Goal: Transaction & Acquisition: Obtain resource

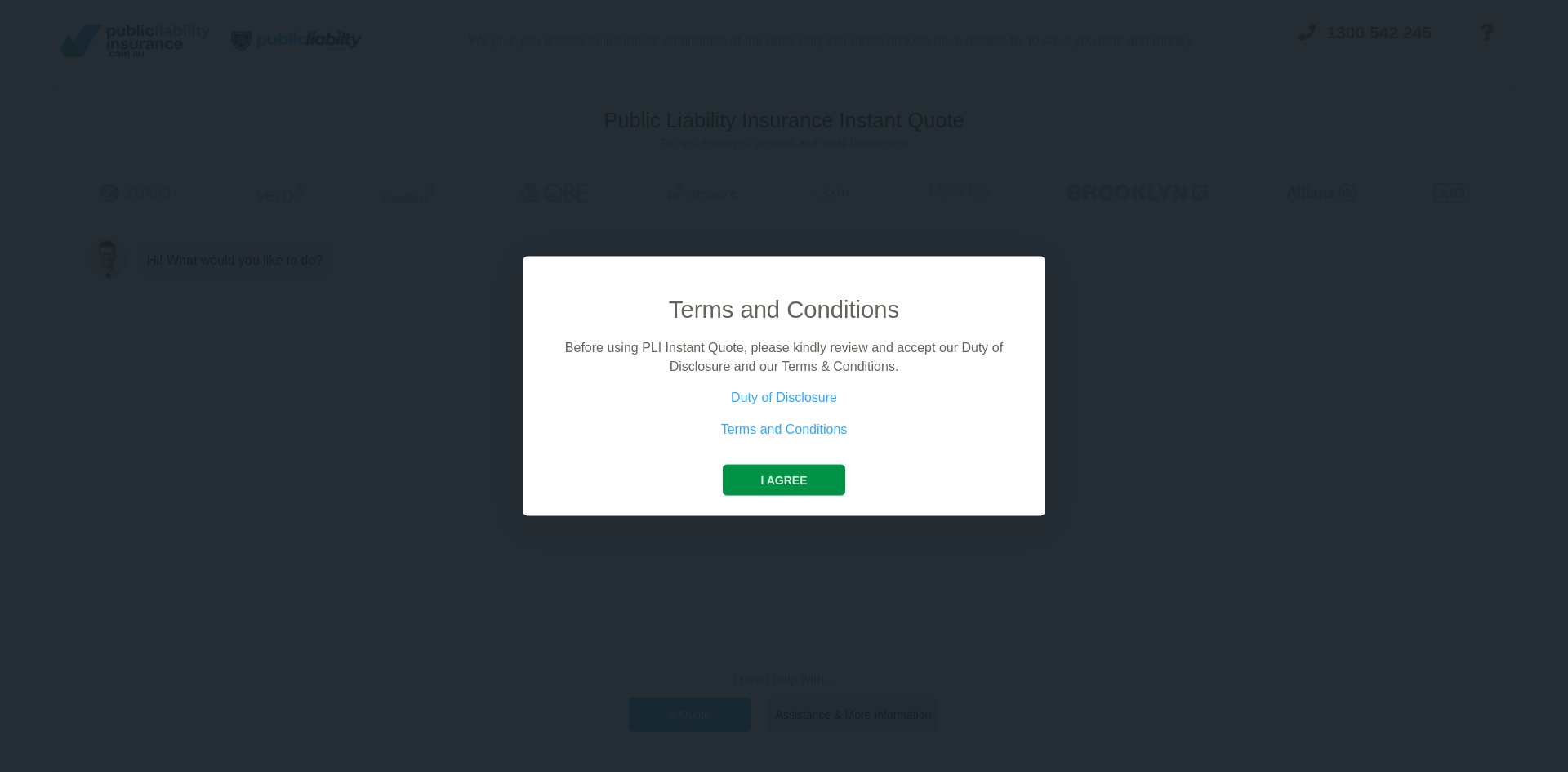
click at [742, 491] on button "I agree" at bounding box center [783, 480] width 122 height 31
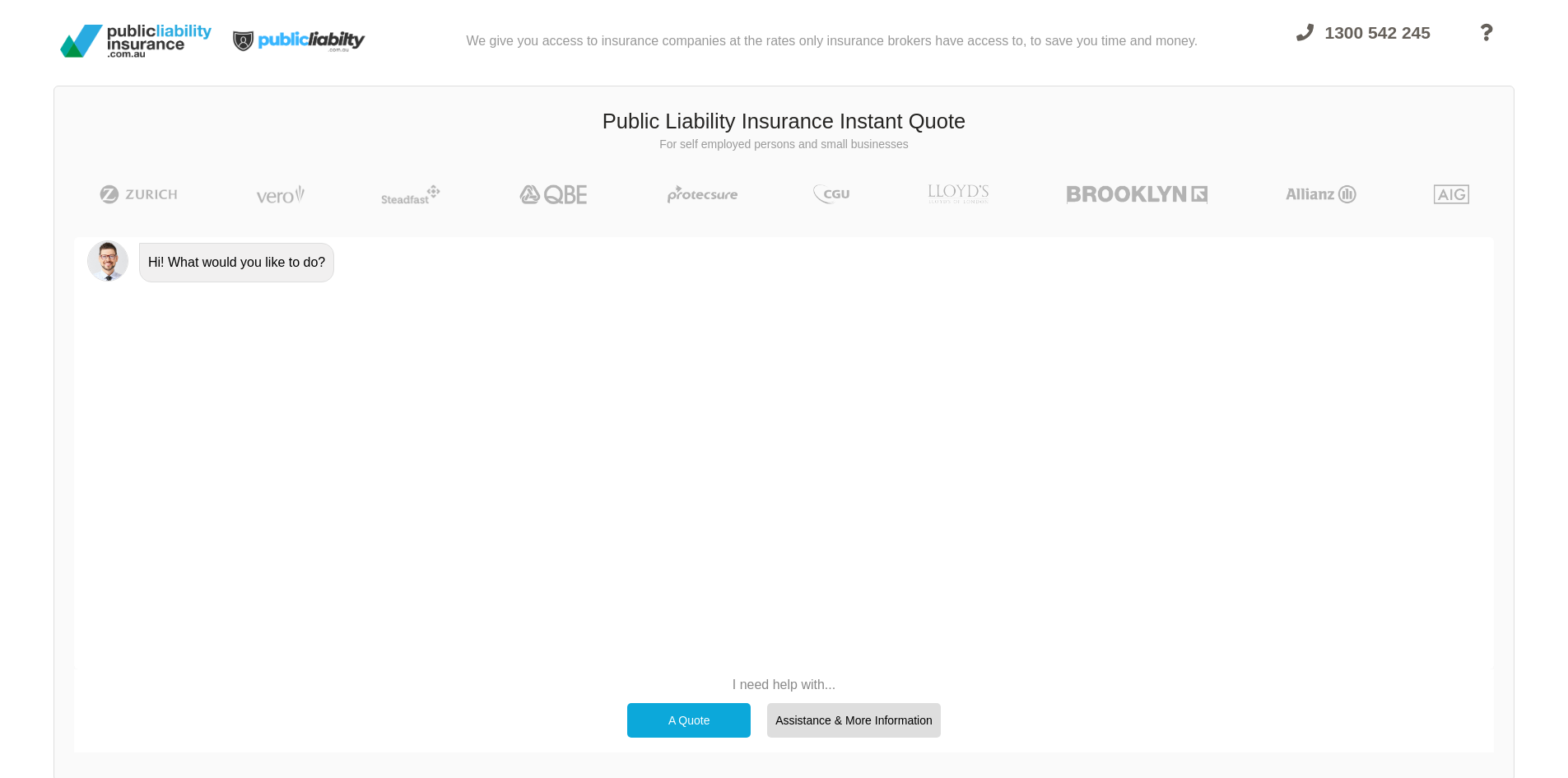
click at [688, 712] on div "A Quote" at bounding box center [689, 720] width 124 height 35
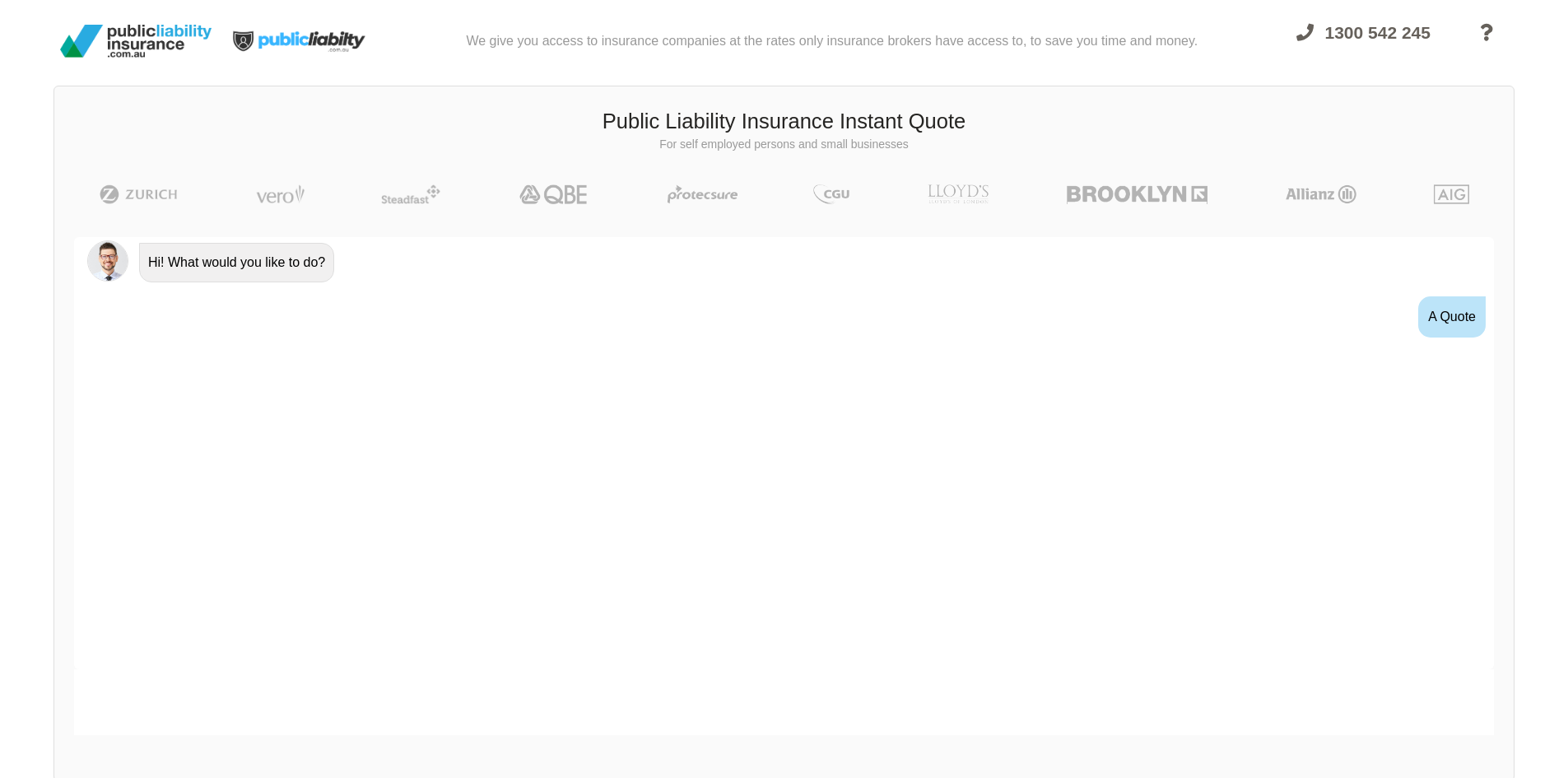
scroll to position [2, 0]
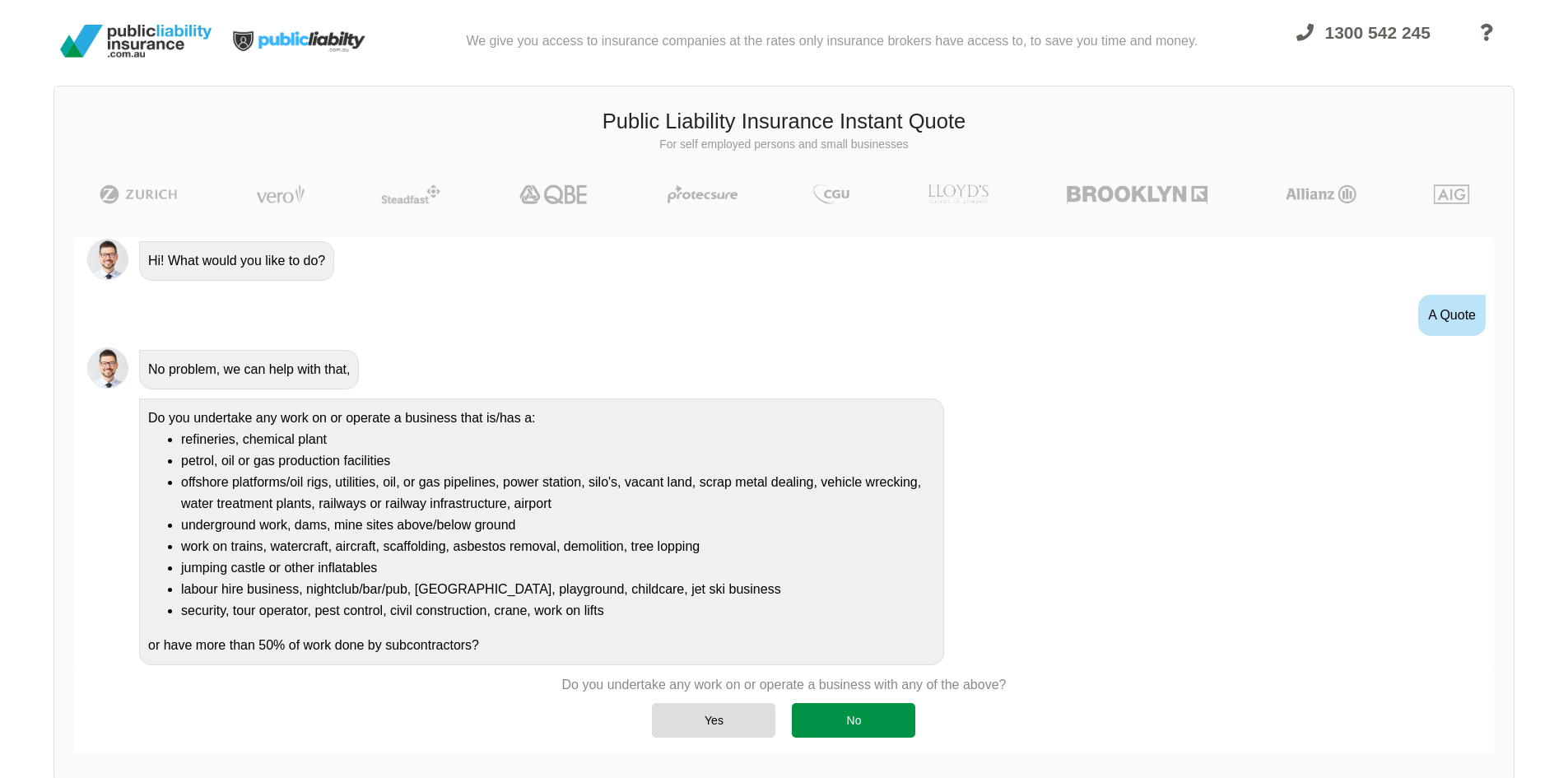
click at [803, 719] on div "No" at bounding box center [854, 720] width 124 height 35
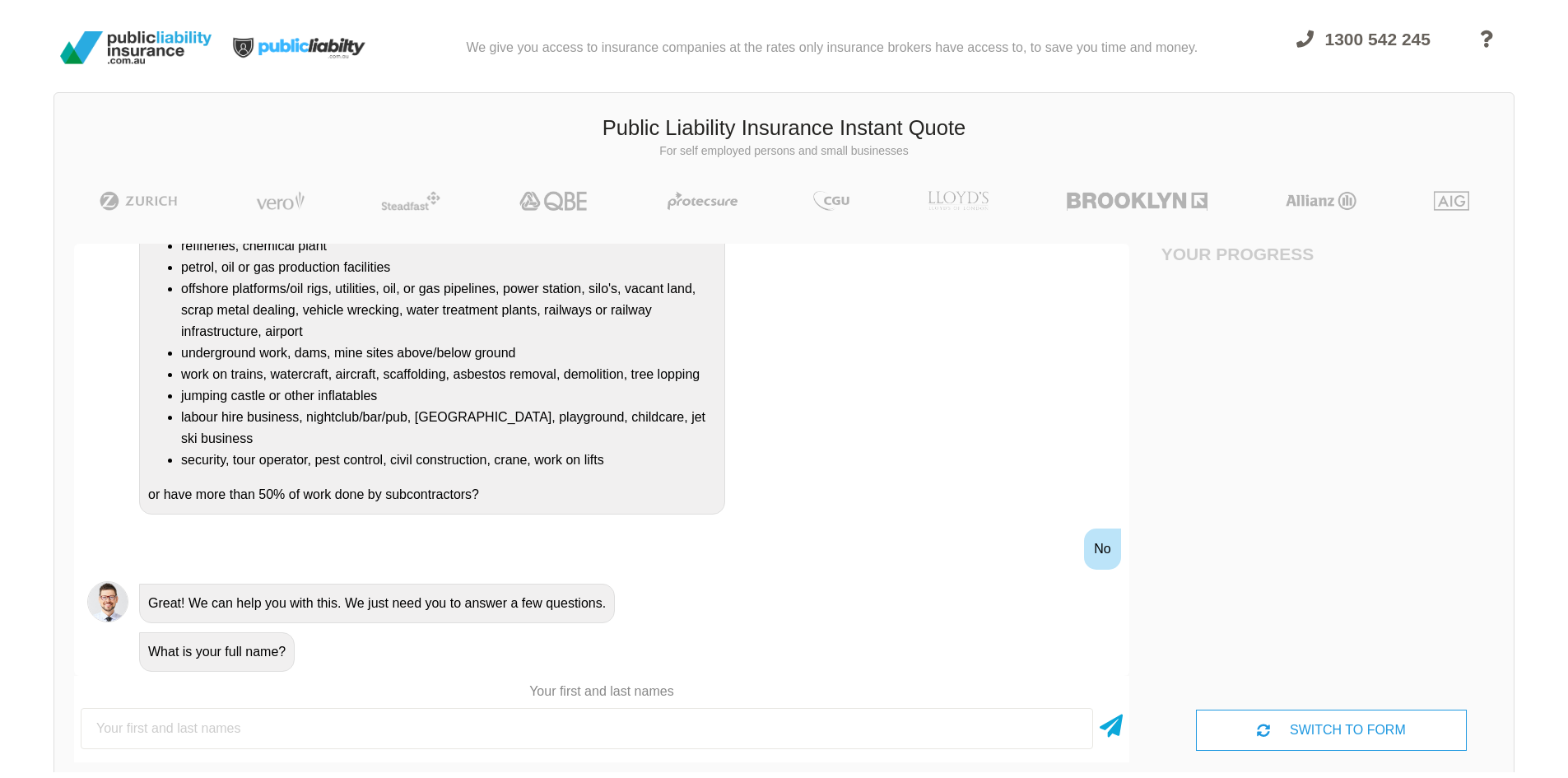
scroll to position [0, 0]
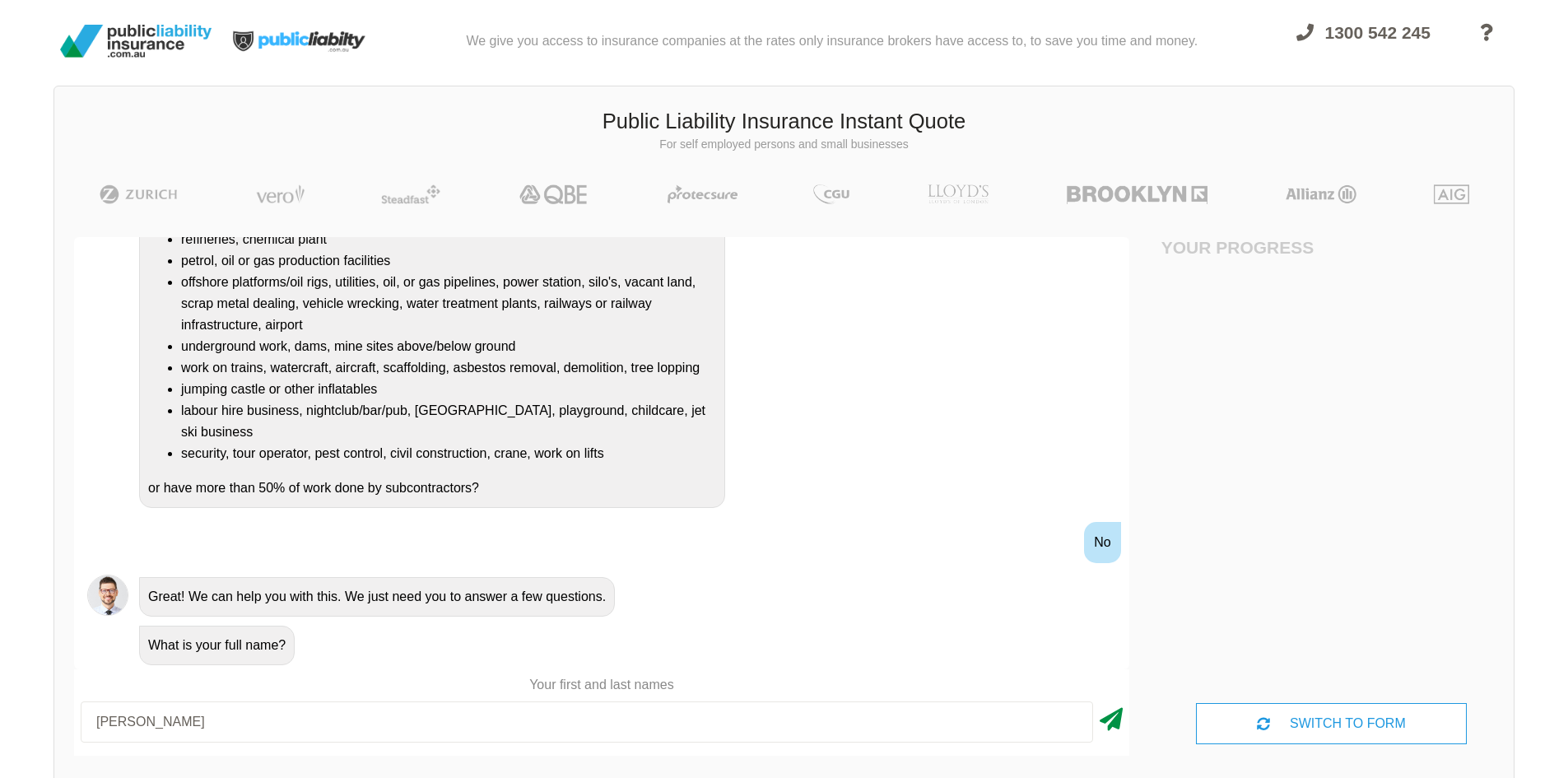
type input "[PERSON_NAME]"
click at [1104, 722] on icon at bounding box center [1111, 716] width 23 height 30
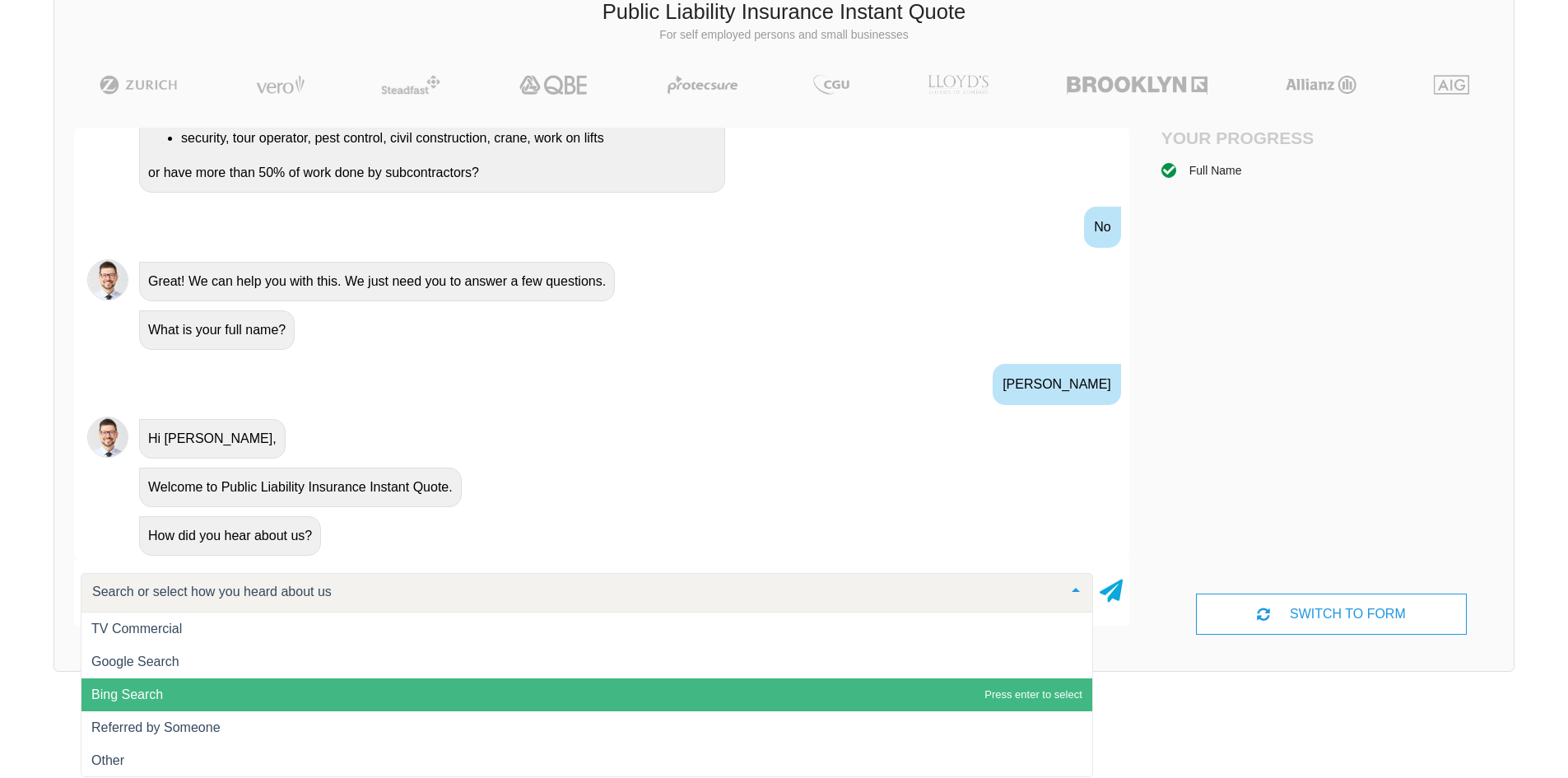
scroll to position [114, 0]
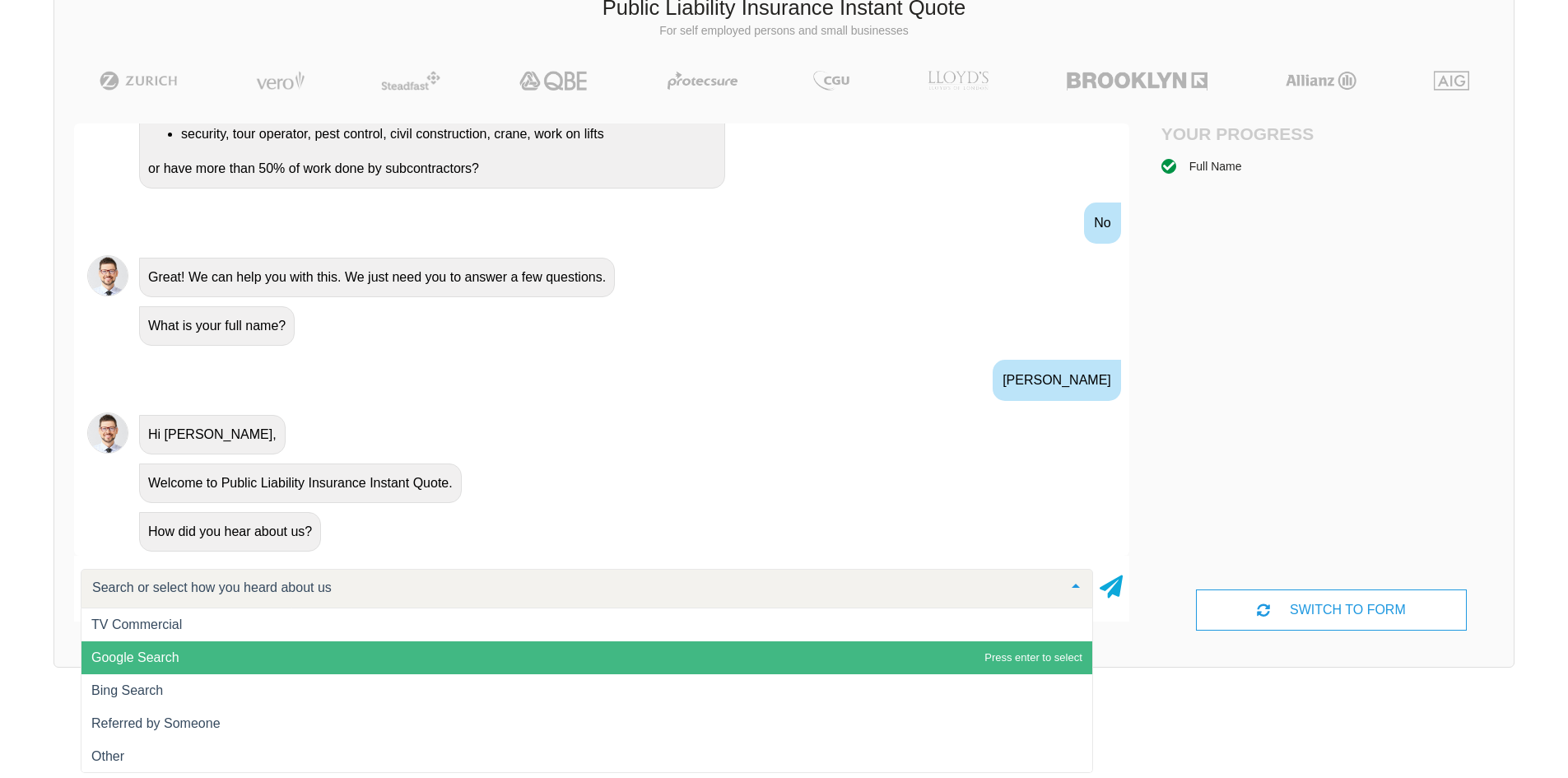
click at [495, 659] on span "Google Search" at bounding box center [587, 658] width 1011 height 33
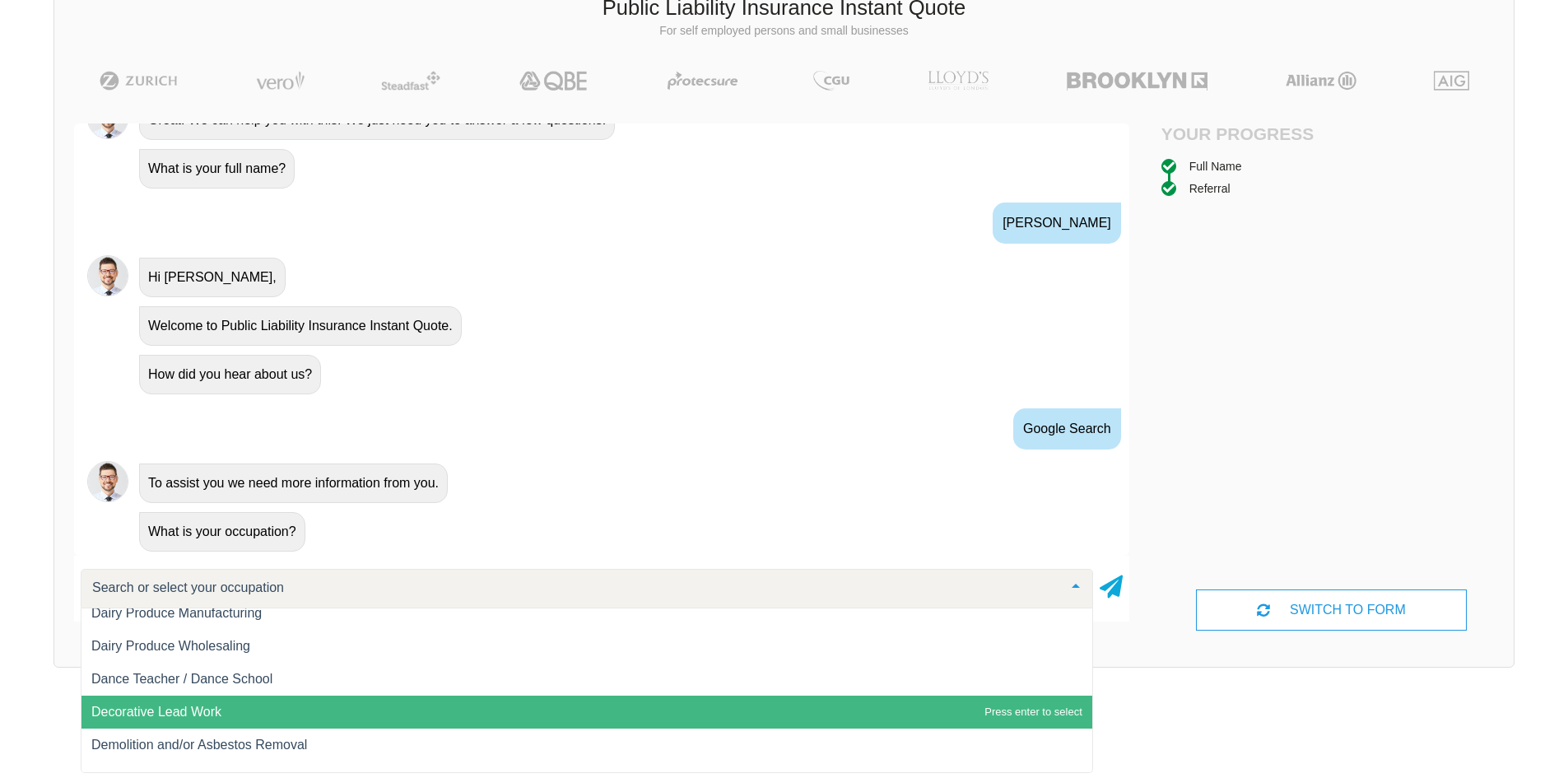
scroll to position [6505, 0]
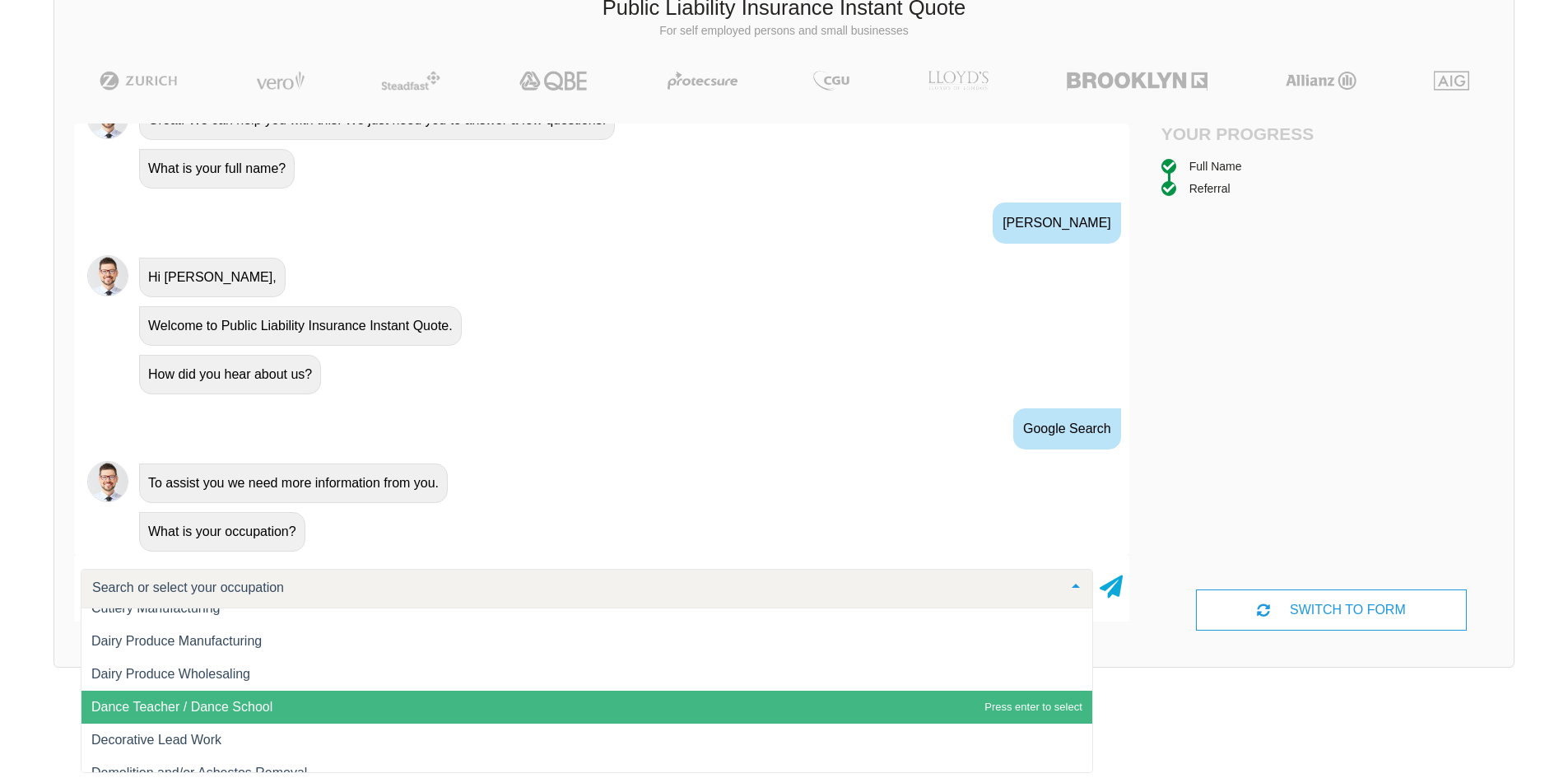
click at [483, 704] on span "Dance Teacher / Dance School" at bounding box center [587, 707] width 1011 height 33
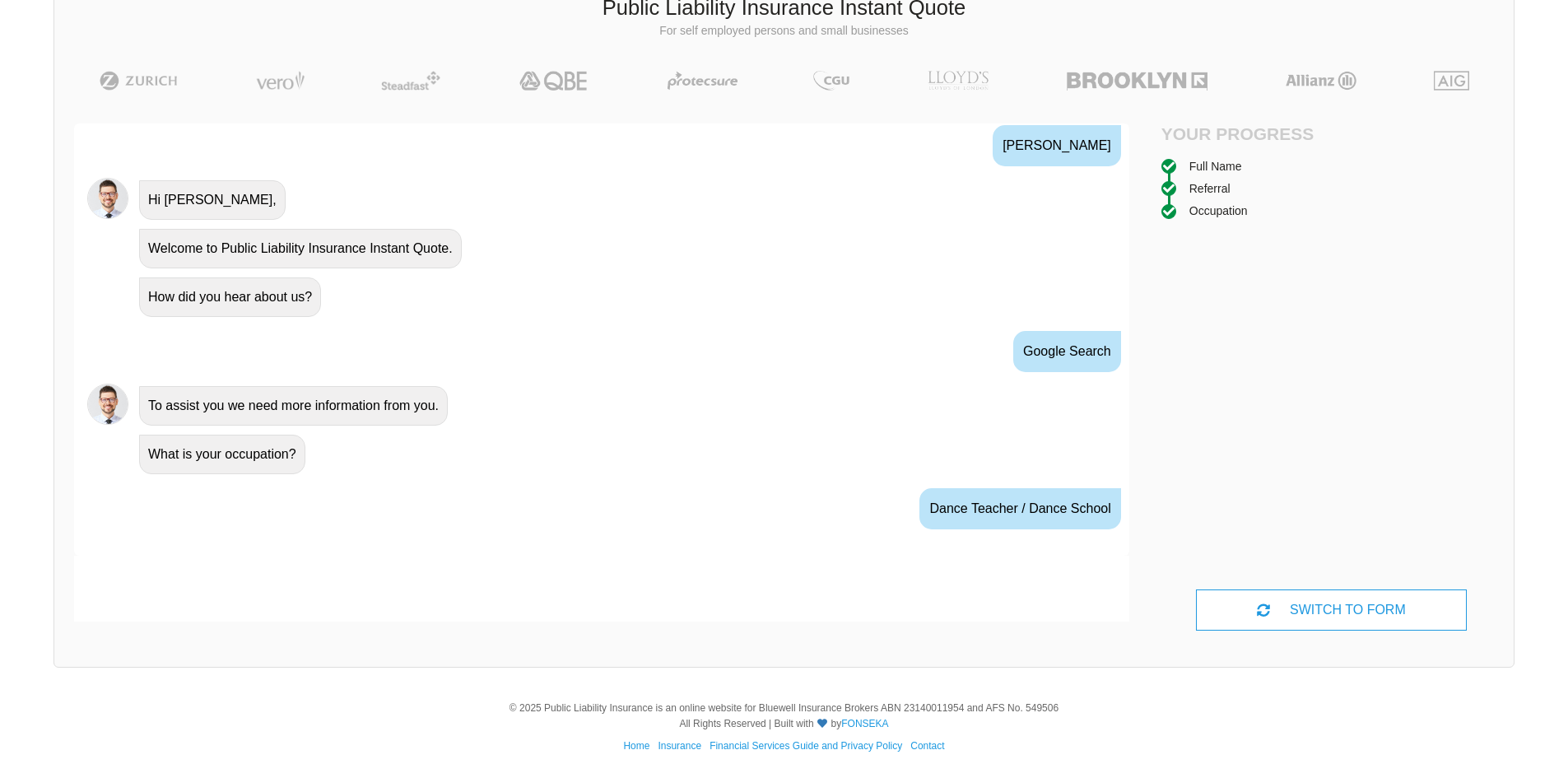
scroll to position [673, 0]
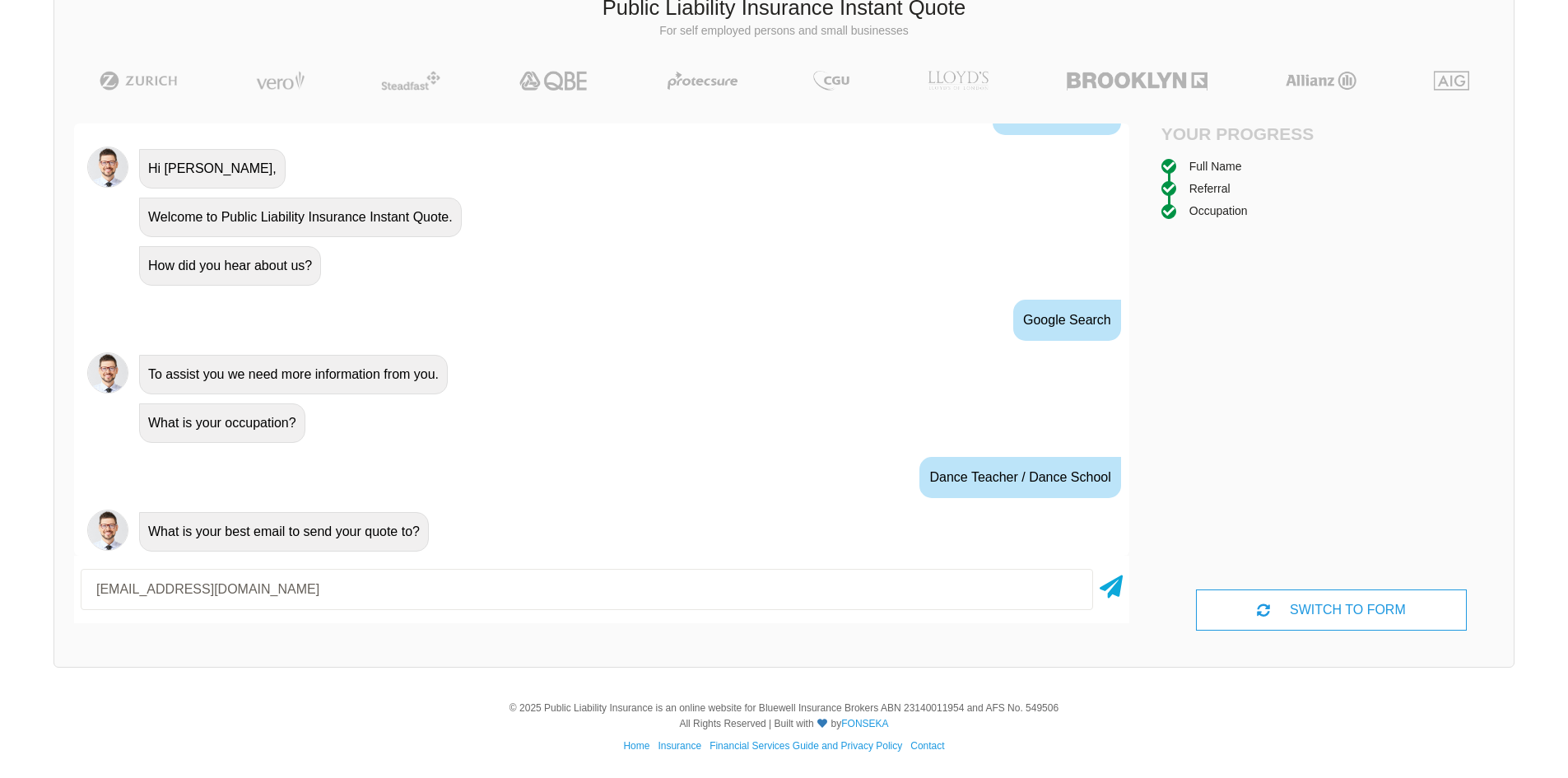
type input "[EMAIL_ADDRESS][DOMAIN_NAME]"
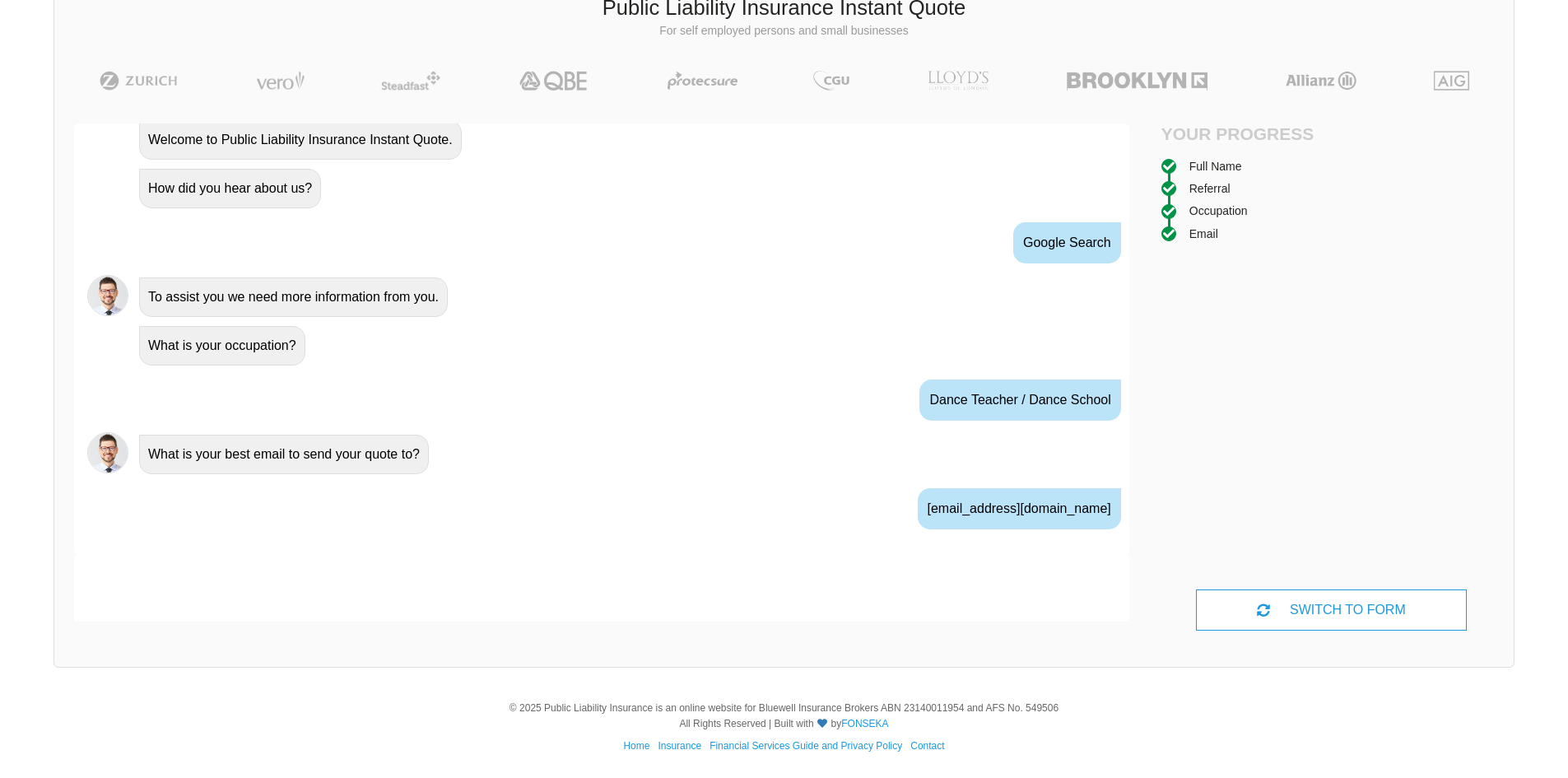
scroll to position [782, 0]
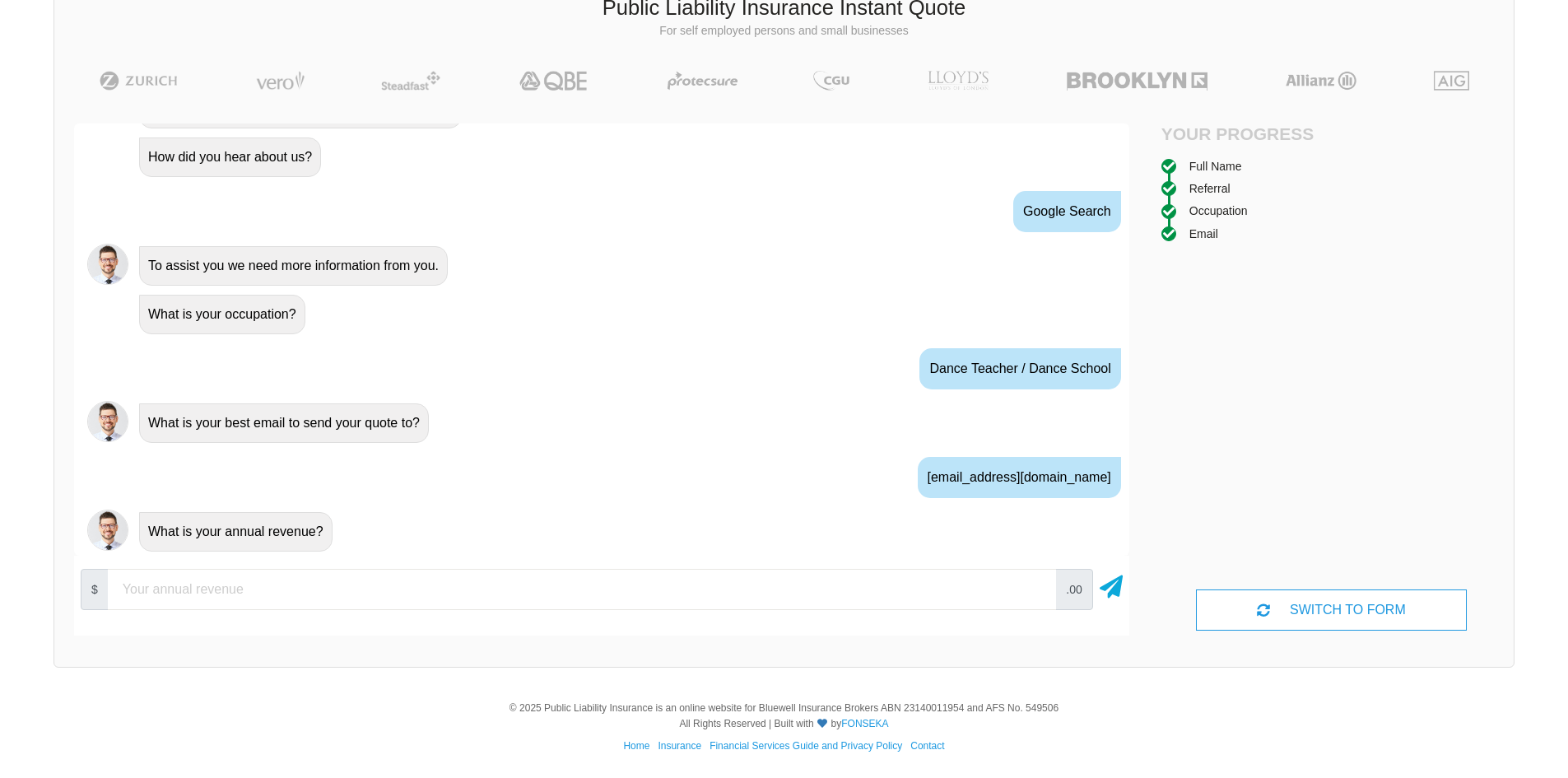
click at [422, 591] on input "number" at bounding box center [582, 590] width 948 height 41
click at [1035, 595] on input "10000" at bounding box center [582, 590] width 948 height 41
click at [1032, 586] on input "20000" at bounding box center [582, 590] width 948 height 41
click at [1032, 586] on input "30000" at bounding box center [582, 590] width 948 height 41
click at [1032, 586] on input "40000" at bounding box center [582, 590] width 948 height 41
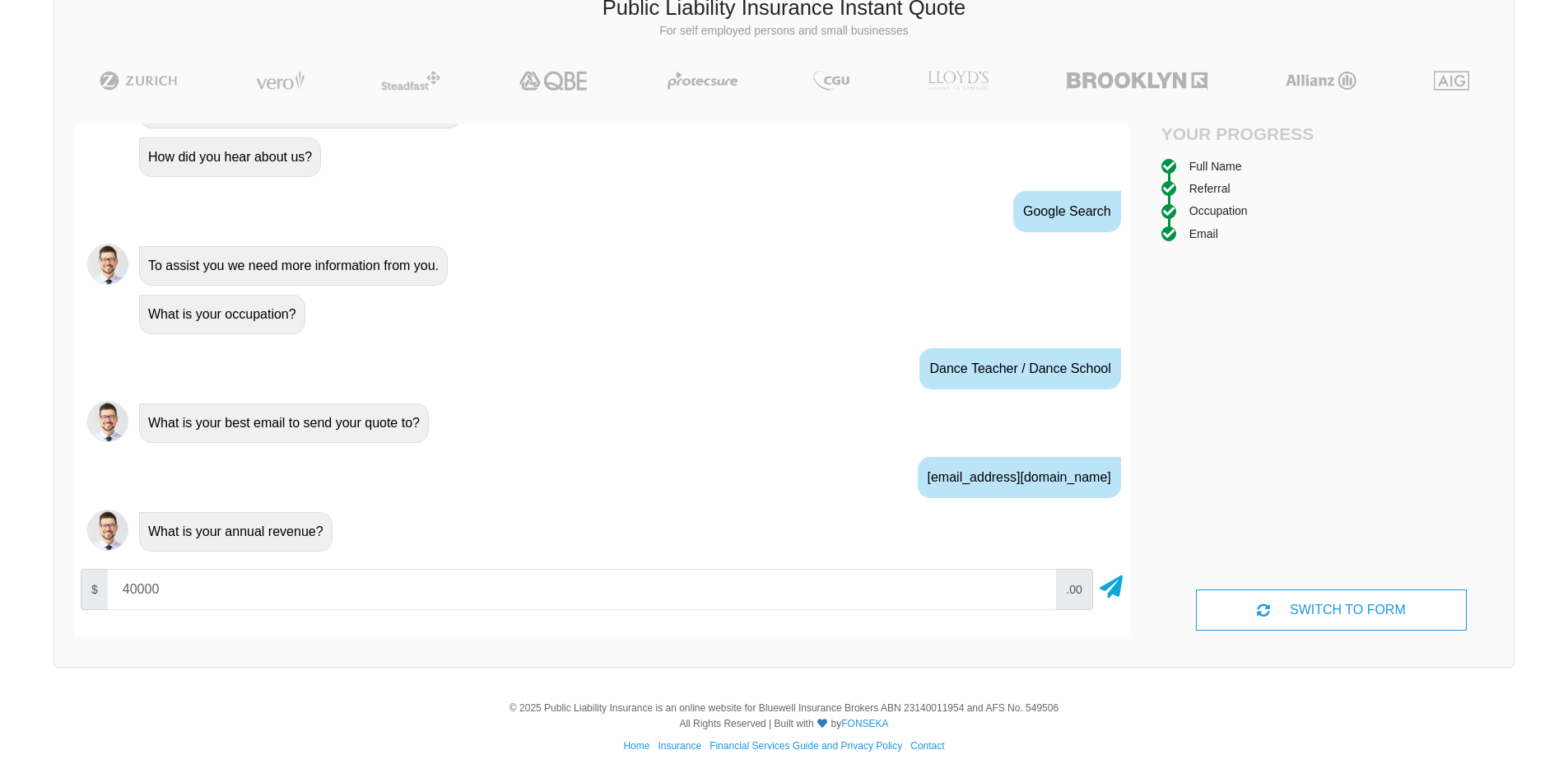
click at [1032, 598] on input "40000" at bounding box center [582, 590] width 948 height 41
click at [1035, 595] on input "30000" at bounding box center [582, 590] width 948 height 41
click at [1035, 595] on input "20000" at bounding box center [582, 590] width 948 height 41
type input "10000"
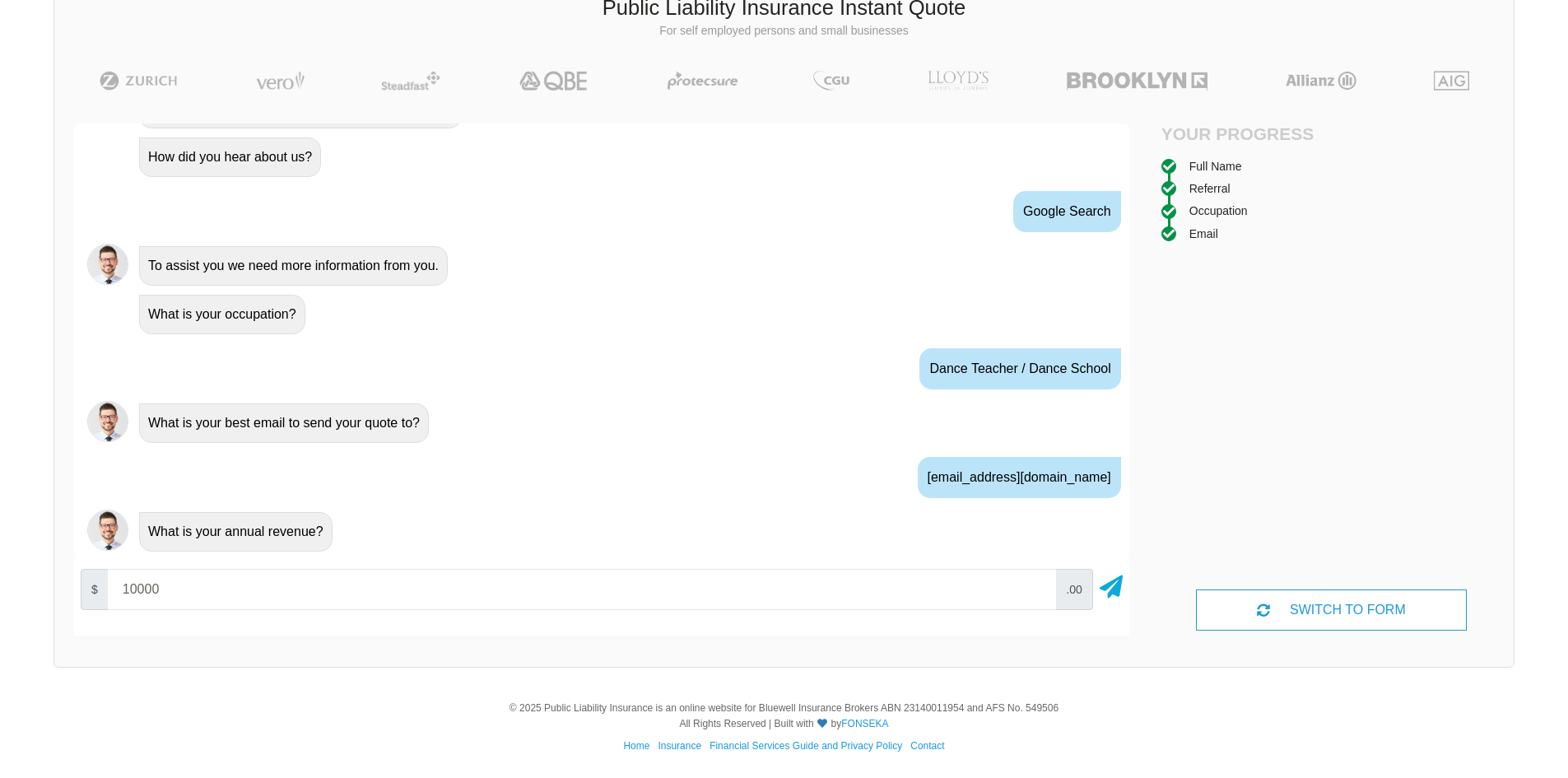
click at [1035, 595] on input "10000" at bounding box center [582, 590] width 948 height 41
click at [1116, 590] on icon at bounding box center [1111, 584] width 23 height 30
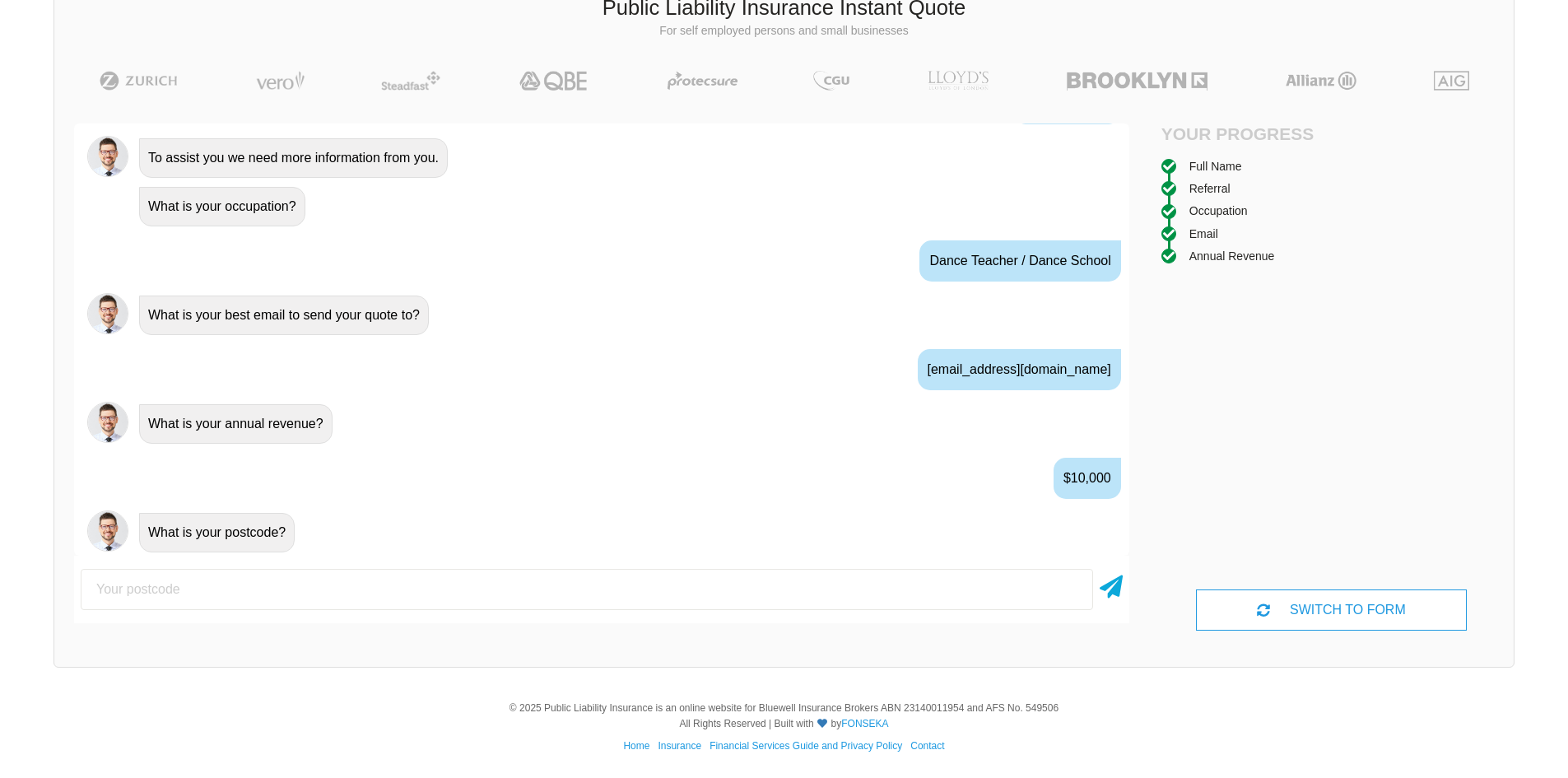
scroll to position [891, 0]
type input "2913"
click at [1105, 595] on icon at bounding box center [1111, 584] width 23 height 30
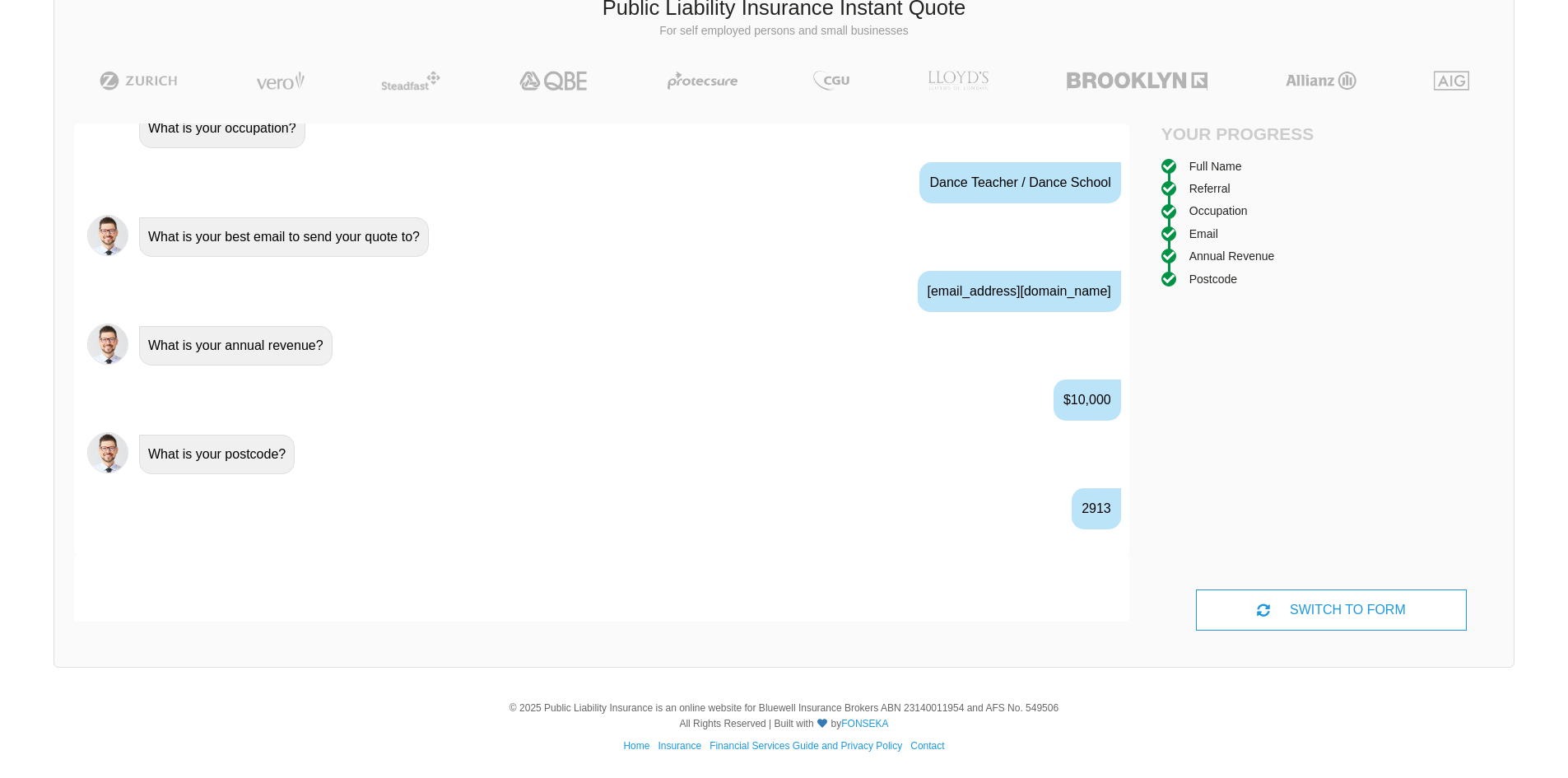
scroll to position [999, 0]
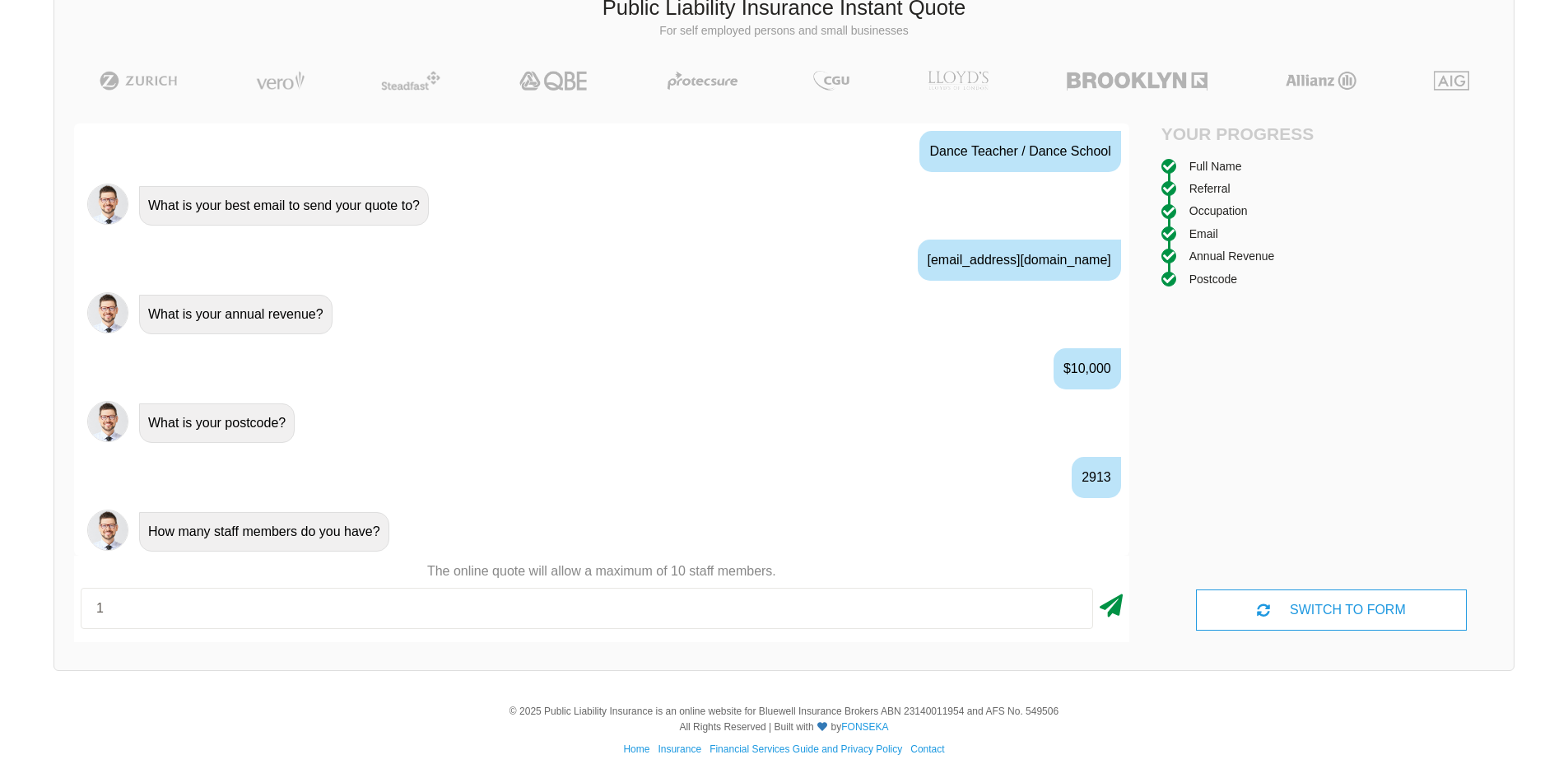
type input "1"
click at [1107, 612] on icon at bounding box center [1111, 603] width 23 height 30
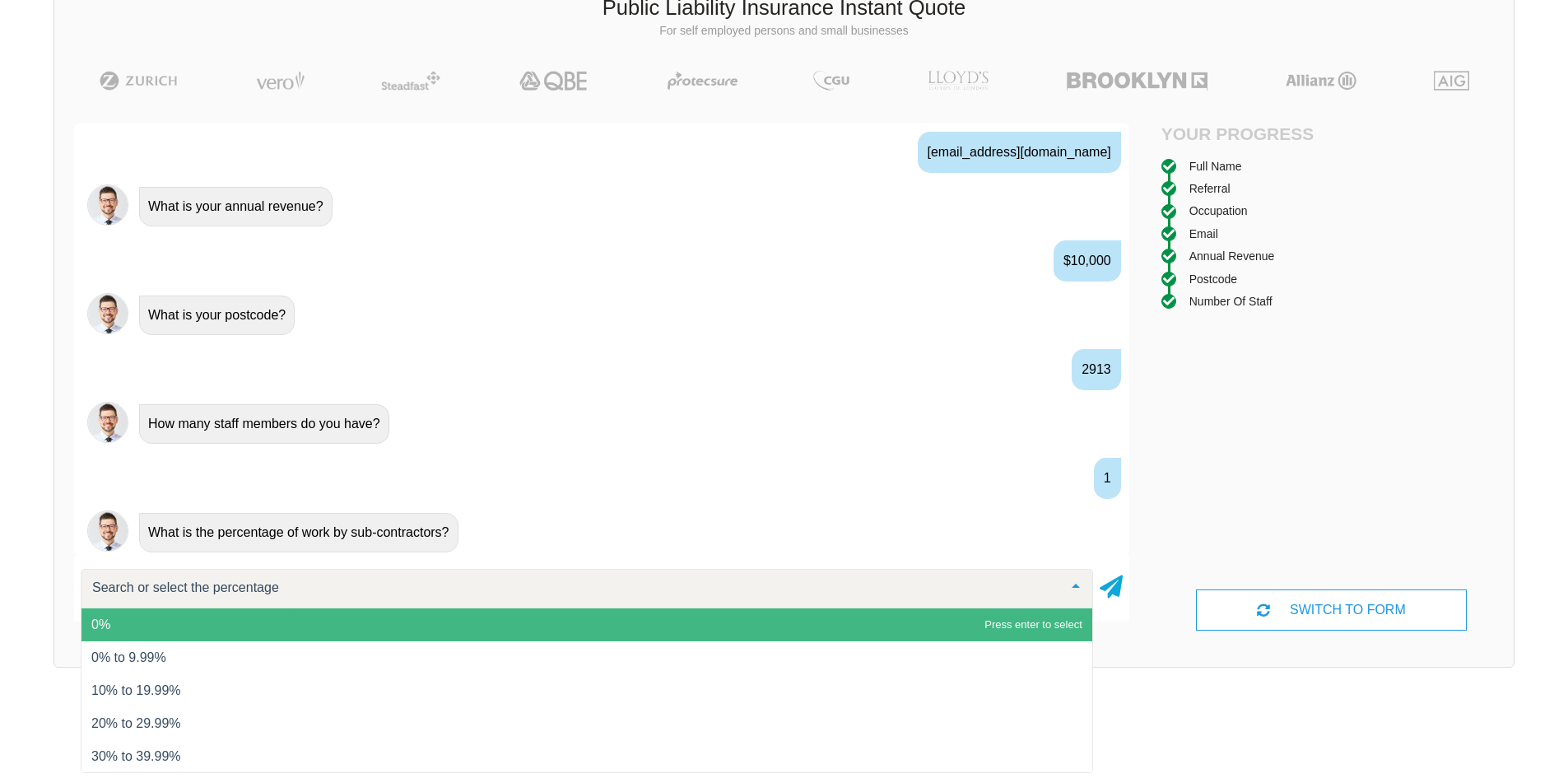
scroll to position [1108, 0]
click at [751, 620] on span "0%" at bounding box center [587, 625] width 1011 height 33
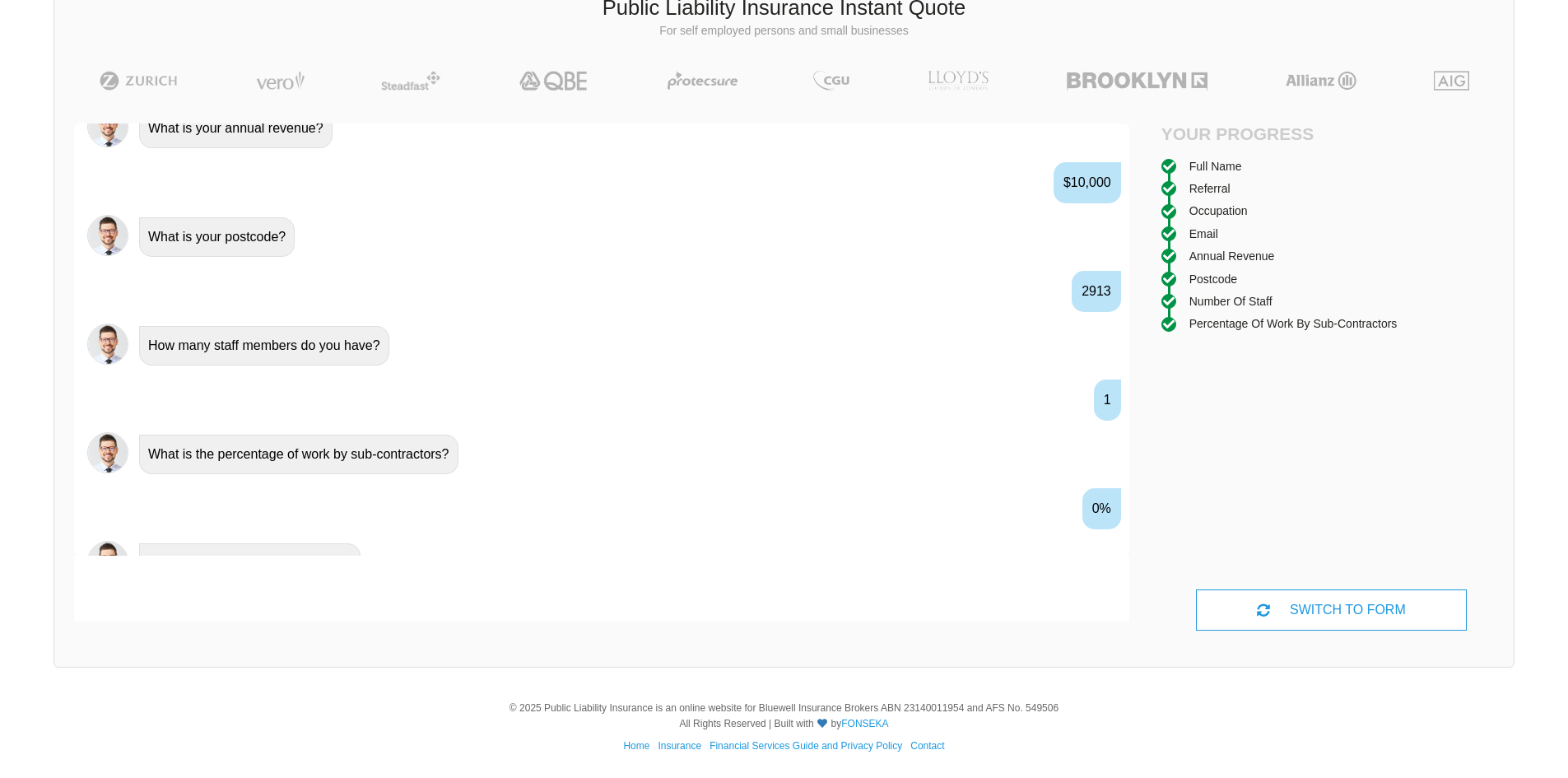
scroll to position [1217, 0]
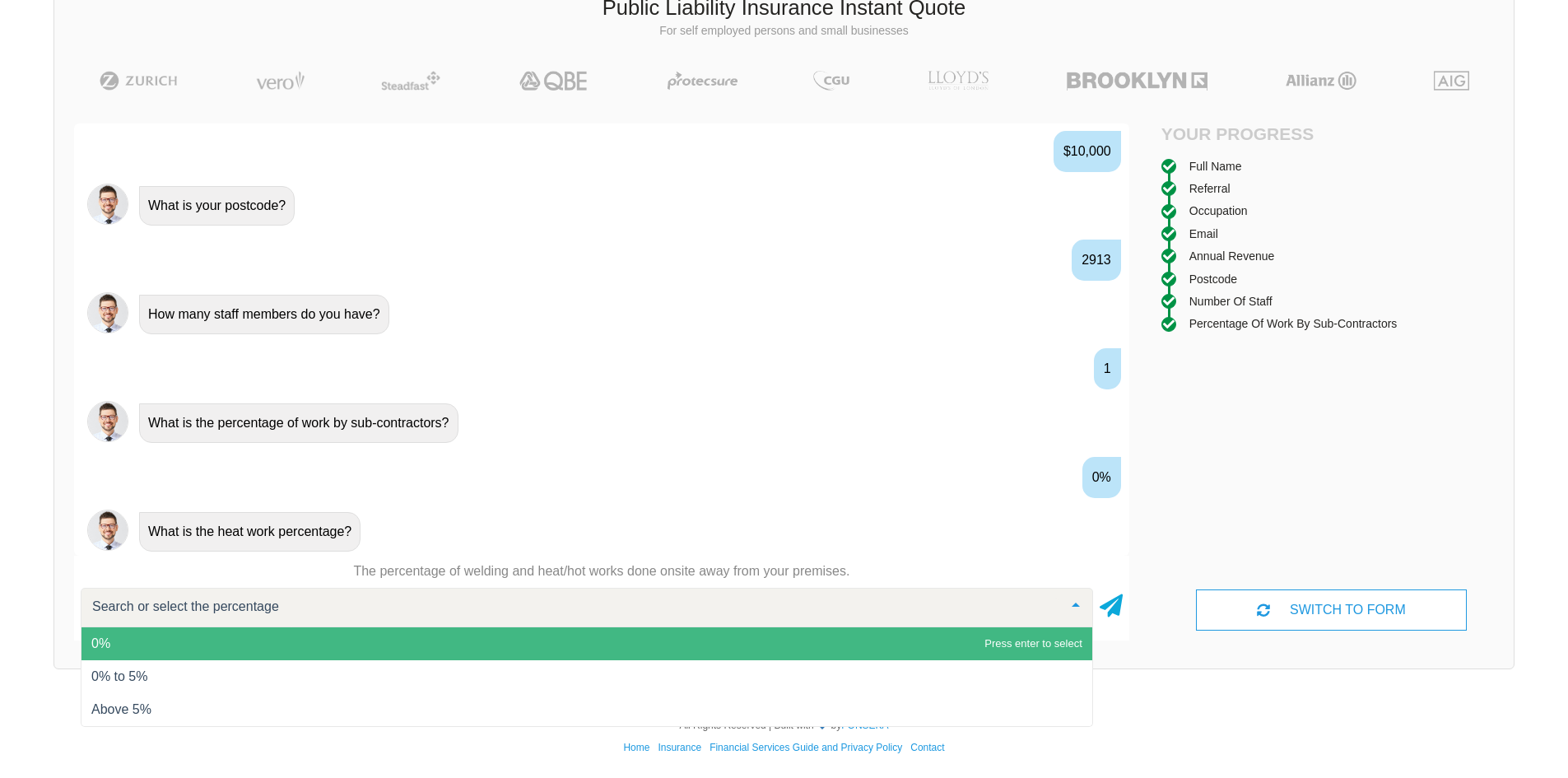
click at [734, 638] on span "0%" at bounding box center [587, 644] width 1011 height 33
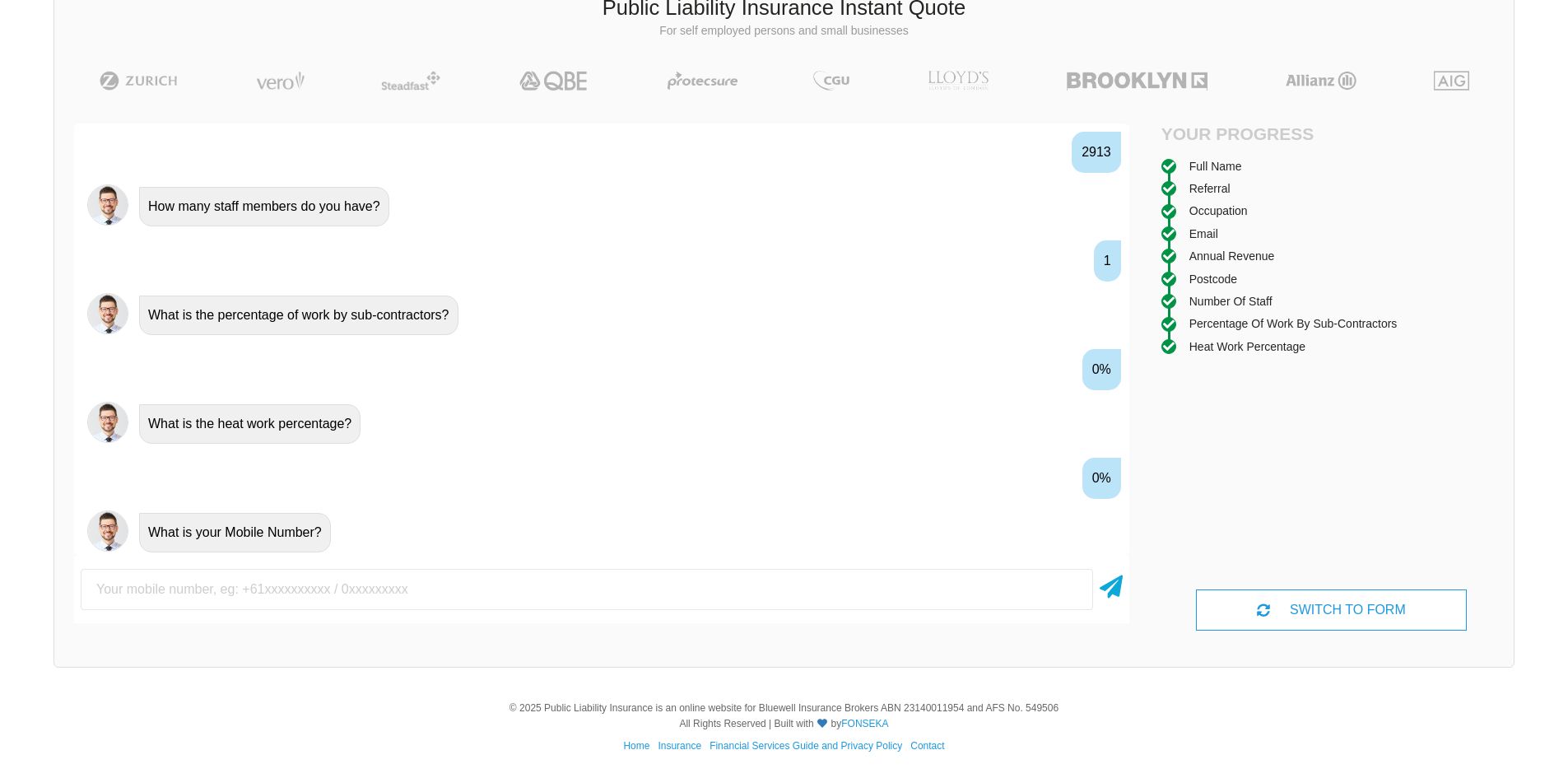
scroll to position [1326, 0]
type input "0433602772"
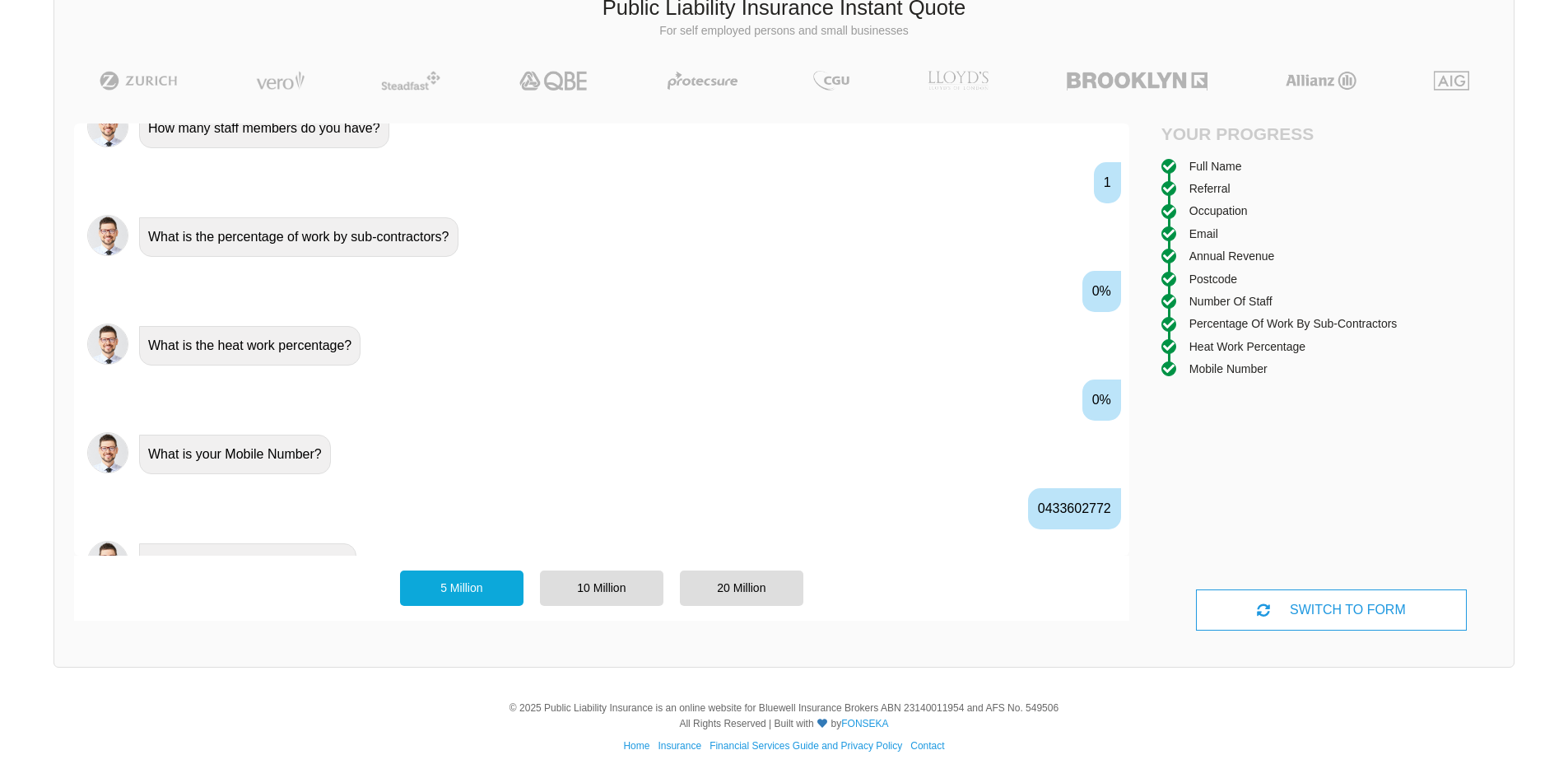
scroll to position [1435, 0]
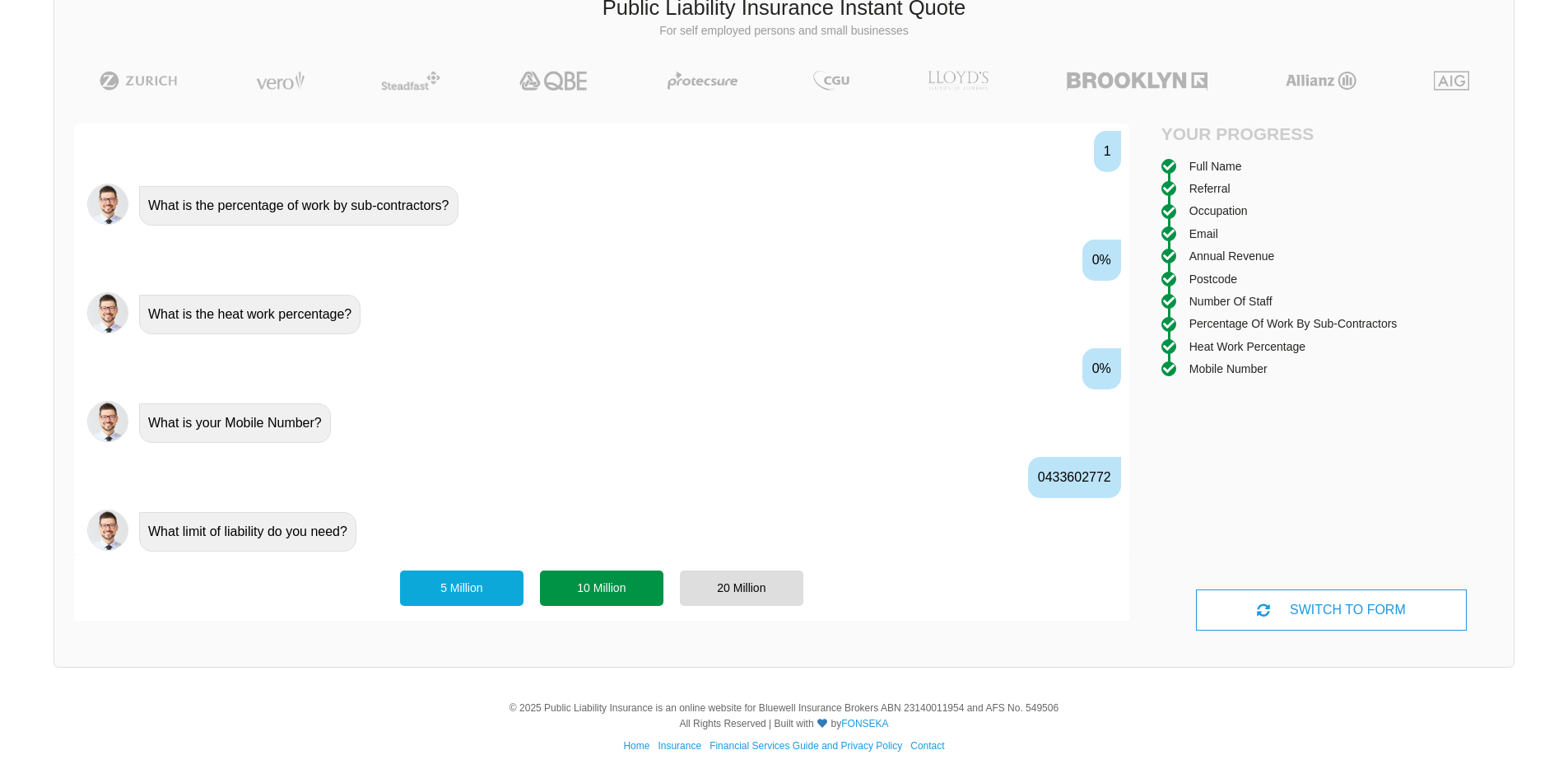
click at [642, 596] on div "10 Million" at bounding box center [602, 588] width 124 height 35
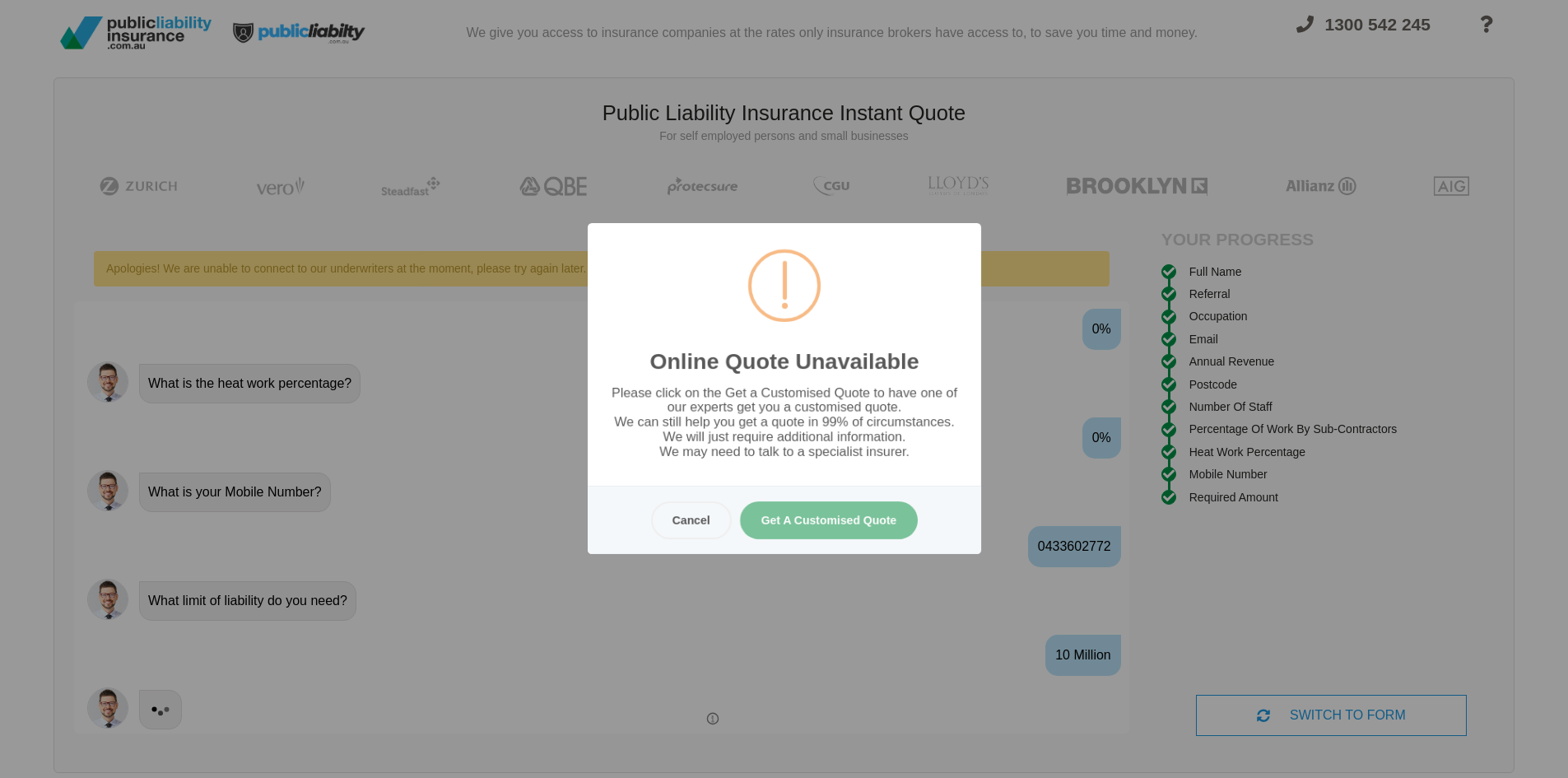
scroll to position [0, 0]
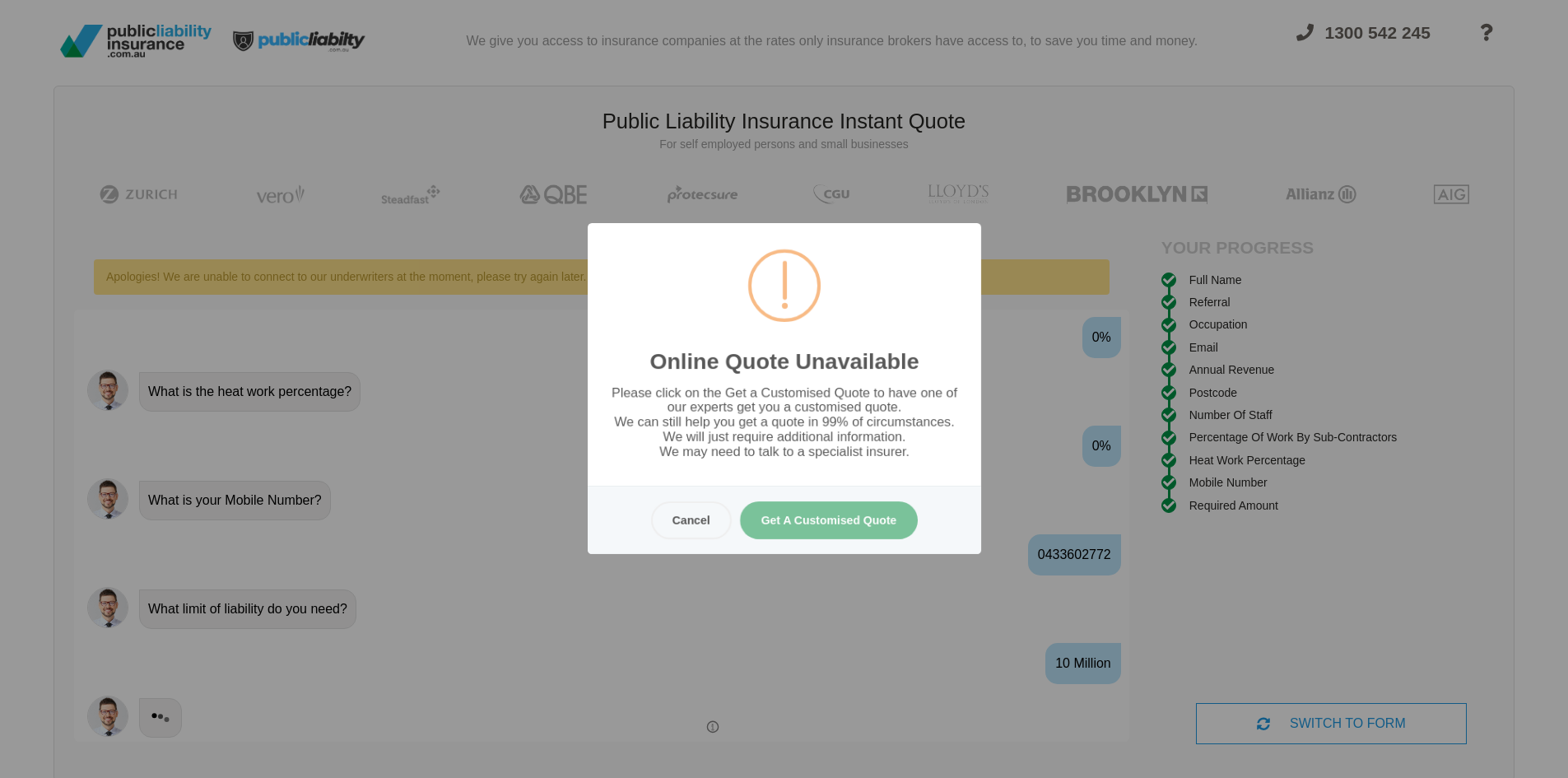
click at [809, 525] on button "Get A Customised Quote" at bounding box center [828, 520] width 178 height 38
